Goal: Go to known website: Go to known website

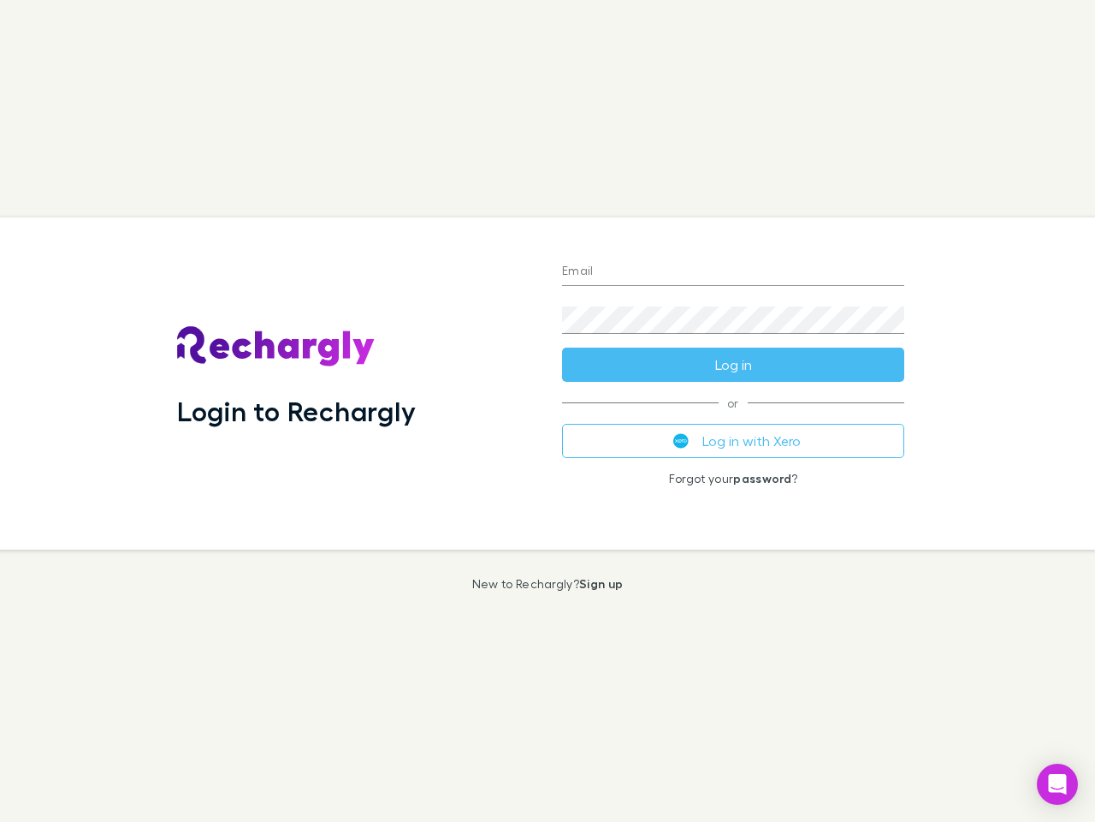
click at [548, 411] on div "Login to Rechargly" at bounding box center [355, 383] width 385 height 332
click at [733, 272] on input "Email" at bounding box center [733, 271] width 342 height 27
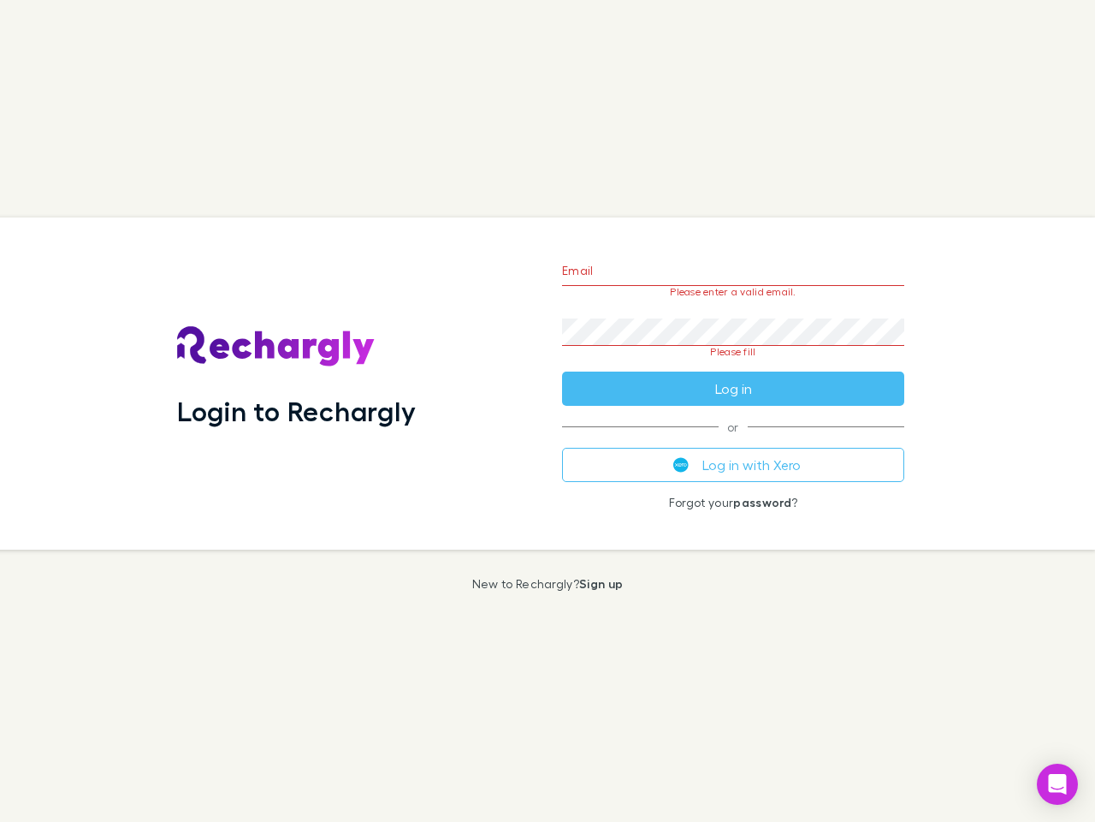
click at [733, 365] on form "Email Please enter a valid email. Password Please fill Log in" at bounding box center [733, 325] width 342 height 161
click at [733, 441] on div "Email Please enter a valid email. Password Please fill Log in or Log in with Xe…" at bounding box center [734, 383] width 370 height 332
click at [1058, 784] on icon "Open Intercom Messenger" at bounding box center [1058, 784] width 18 height 21
